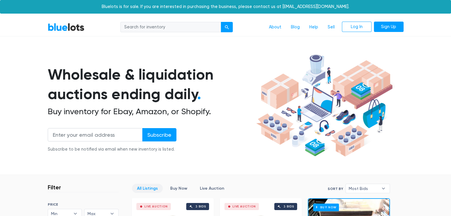
click at [21, 139] on section "Wholesale & liquidation auctions ending daily . Buy inventory for Ebay, Amazon,…" at bounding box center [225, 114] width 451 height 124
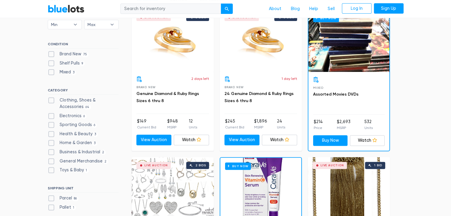
scroll to position [190, 0]
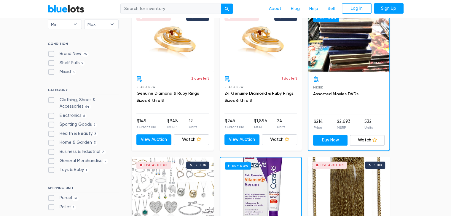
click at [52, 116] on label "Electronics 6" at bounding box center [67, 116] width 39 height 7
click at [52, 116] on input "Electronics 6" at bounding box center [50, 115] width 4 height 4
checkbox input "true"
